Goal: Navigation & Orientation: Find specific page/section

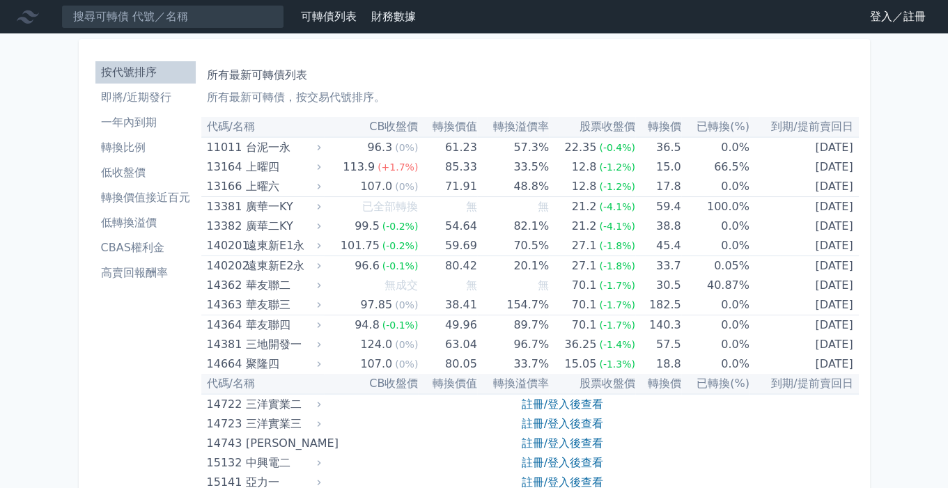
click at [916, 17] on link "登入／註冊" at bounding box center [898, 17] width 78 height 22
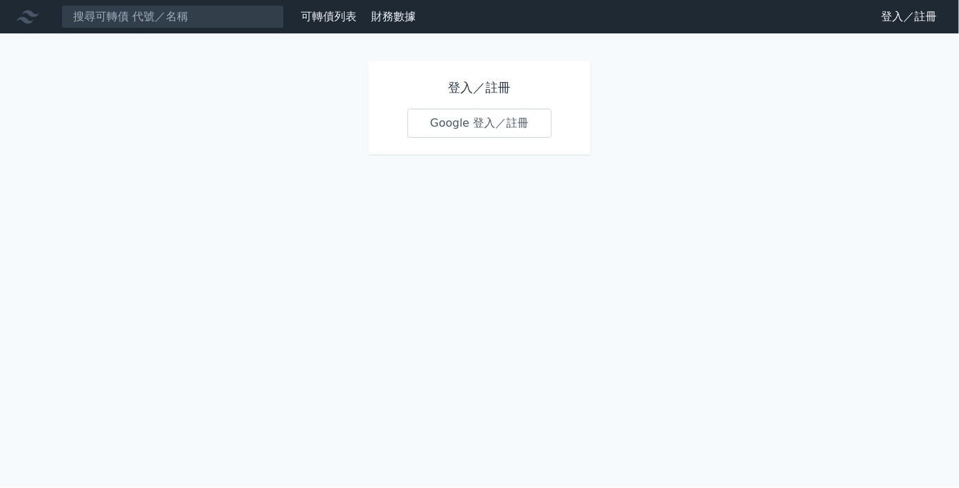
click at [506, 122] on link "Google 登入／註冊" at bounding box center [479, 123] width 145 height 29
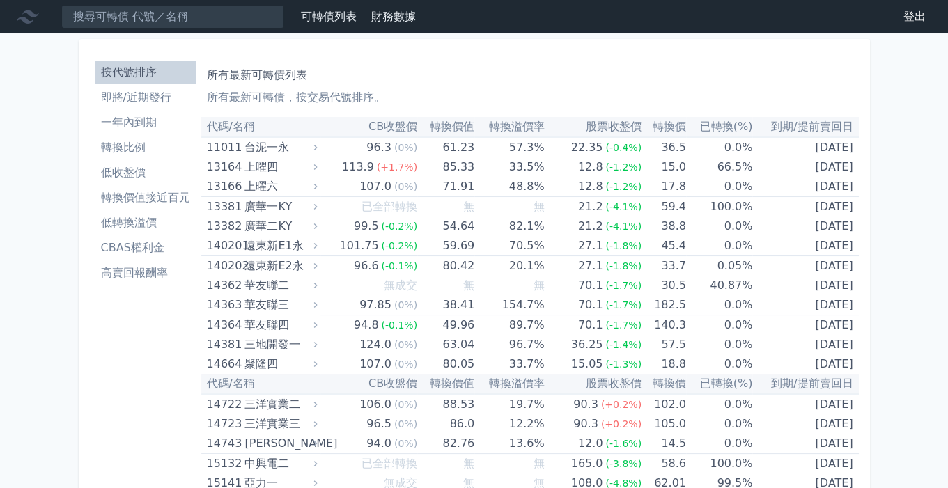
click at [377, 103] on p "所有最新可轉債，按交易代號排序。" at bounding box center [530, 97] width 646 height 17
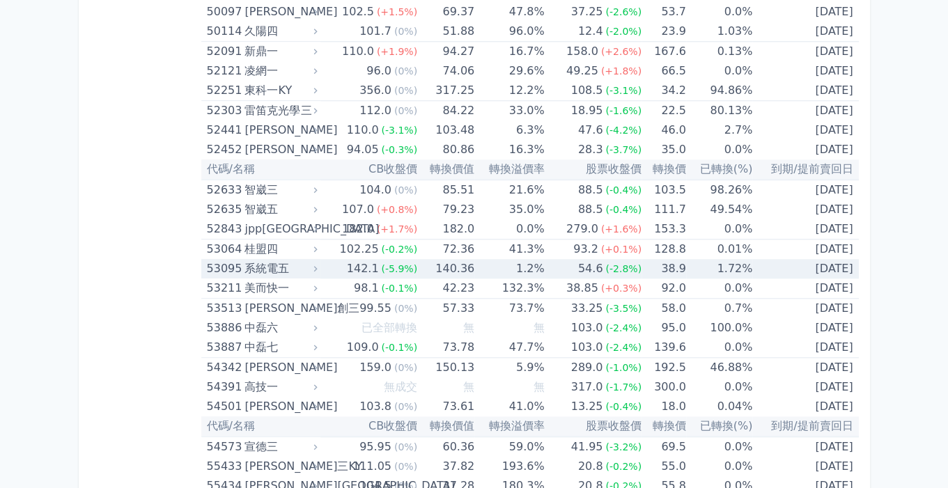
click at [292, 259] on div "系統電五" at bounding box center [279, 268] width 70 height 19
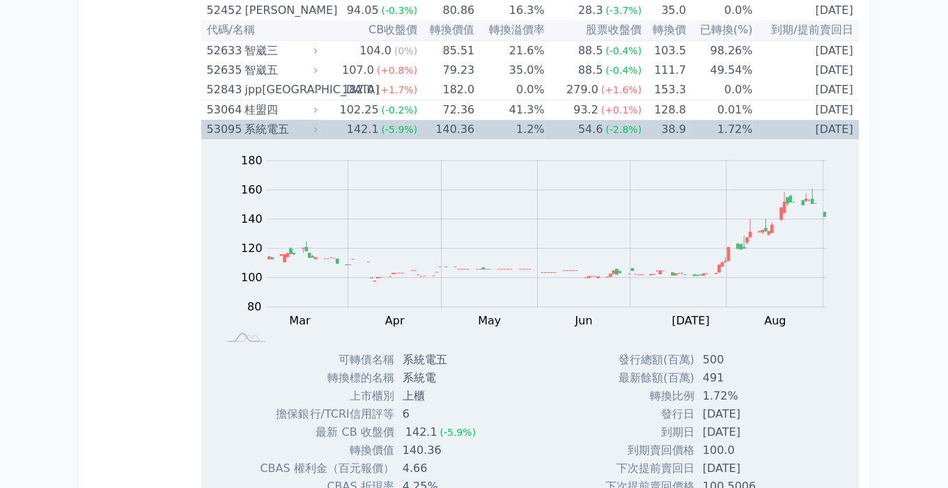
scroll to position [5049, 0]
